Goal: Task Accomplishment & Management: Use online tool/utility

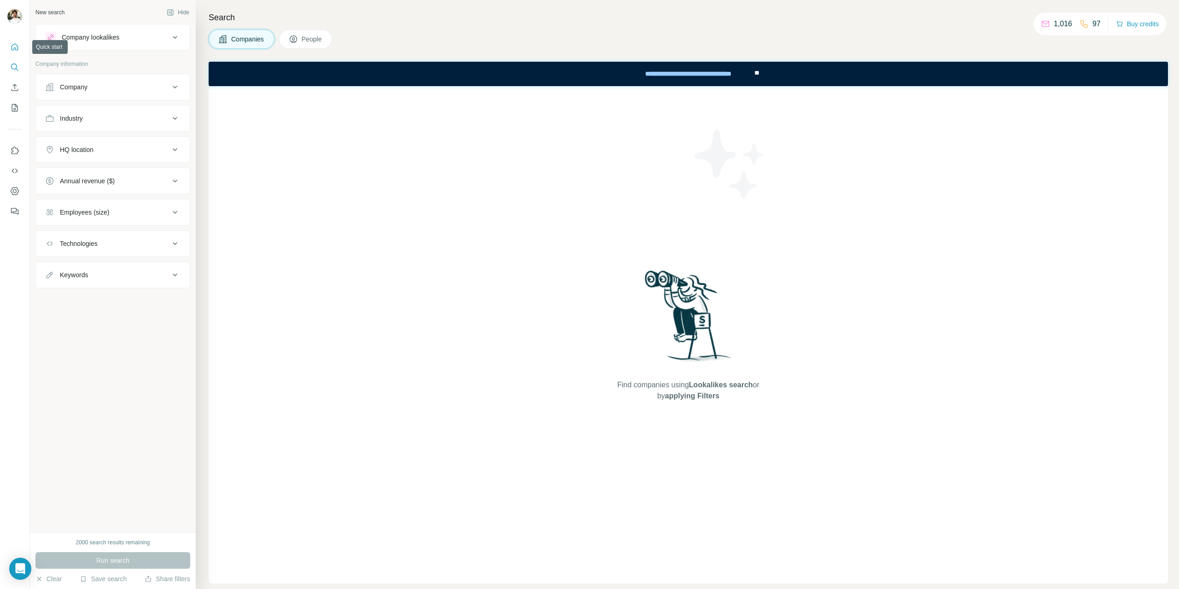
click at [18, 46] on icon "Quick start" at bounding box center [14, 46] width 9 height 9
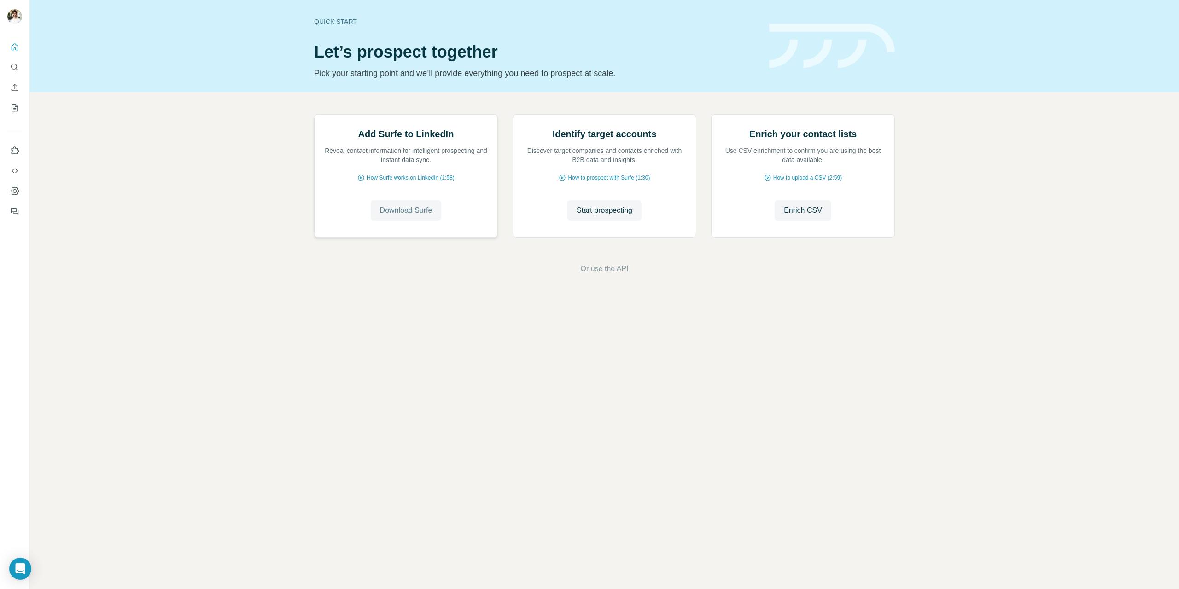
click at [428, 216] on span "Download Surfe" at bounding box center [406, 210] width 53 height 11
